Goal: Transaction & Acquisition: Purchase product/service

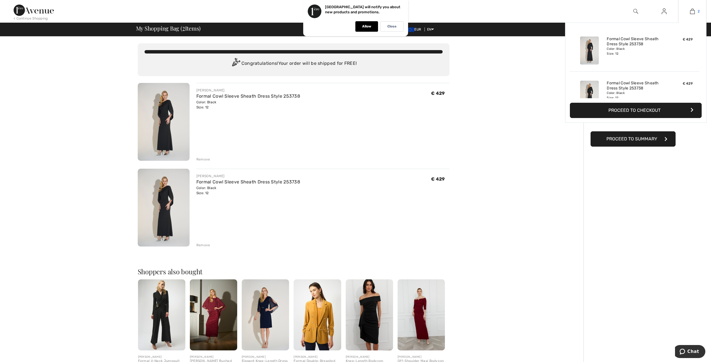
click at [693, 12] on img at bounding box center [692, 11] width 5 height 7
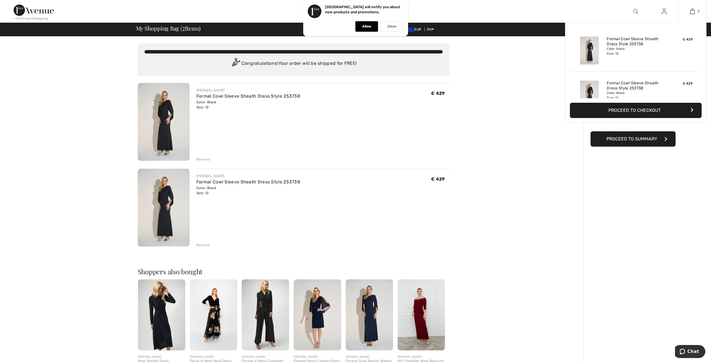
click at [691, 10] on img at bounding box center [692, 11] width 5 height 7
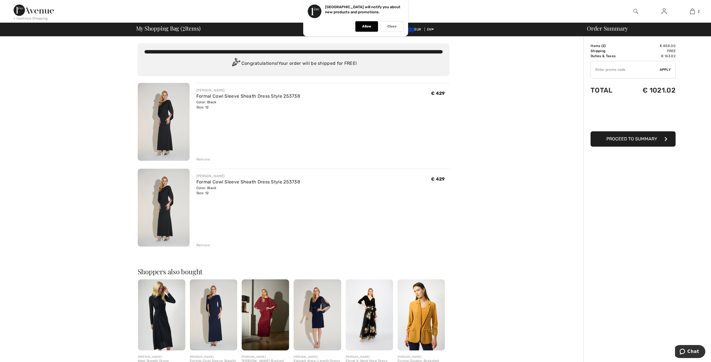
click at [194, 245] on div "JOSEPH RIBKOFF Formal Cowl Sleeve Sheath Dress Style 253738 Color: Black Size: …" at bounding box center [319, 208] width 260 height 79
click at [201, 246] on div "Remove" at bounding box center [203, 245] width 14 height 5
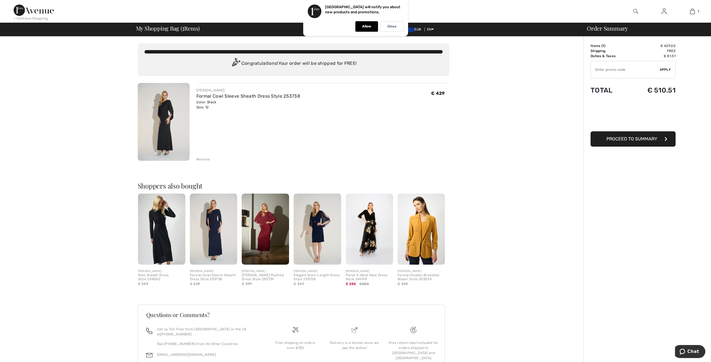
click at [215, 229] on img at bounding box center [213, 229] width 47 height 71
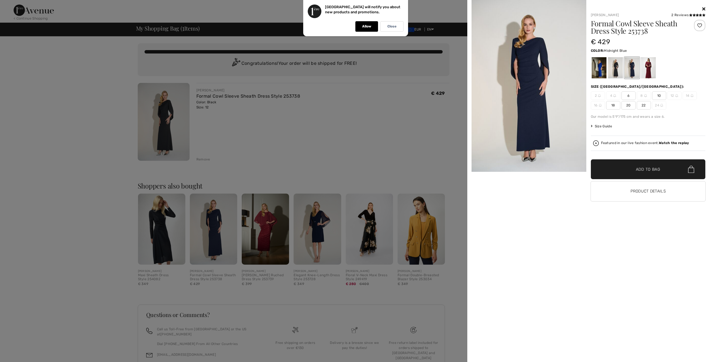
click at [526, 101] on img at bounding box center [528, 86] width 115 height 172
